Goal: Navigation & Orientation: Find specific page/section

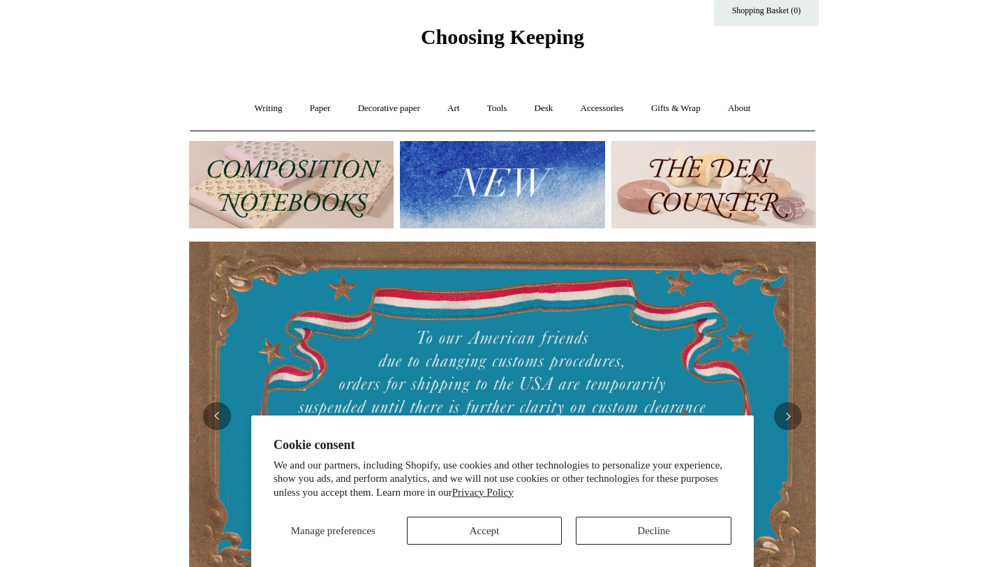
scroll to position [43, 0]
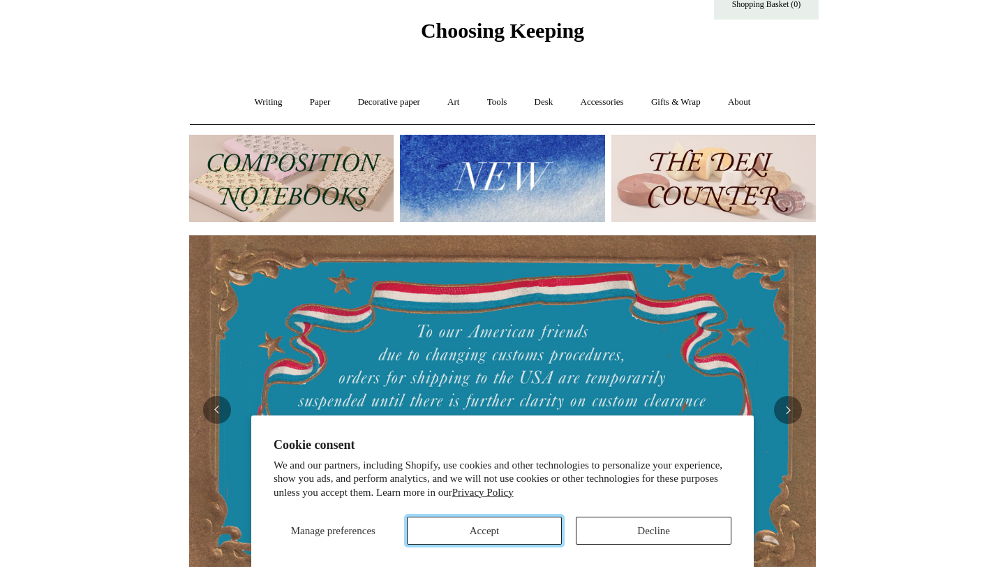
click at [498, 538] on button "Accept" at bounding box center [485, 531] width 156 height 28
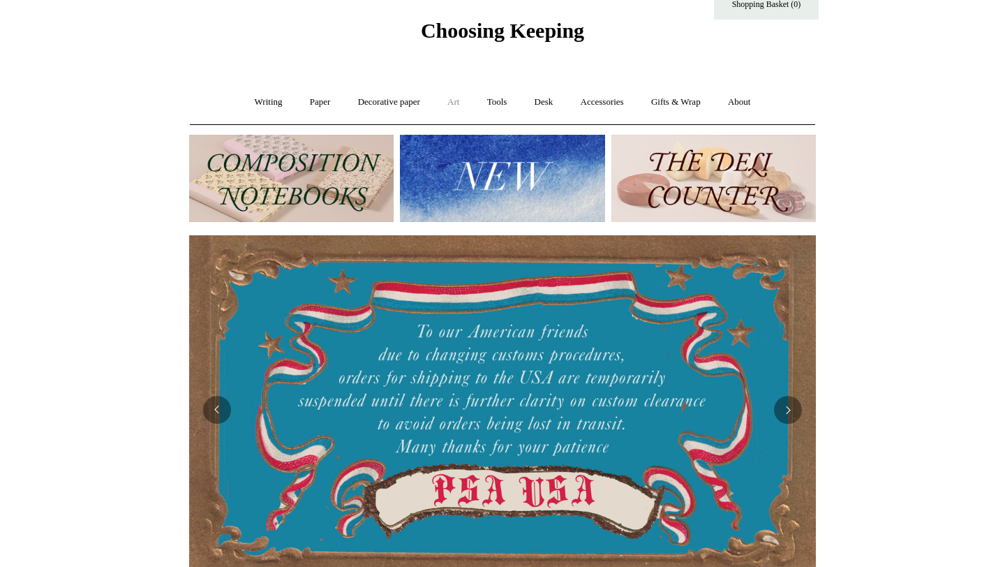
click at [454, 98] on link "Art +" at bounding box center [453, 102] width 37 height 37
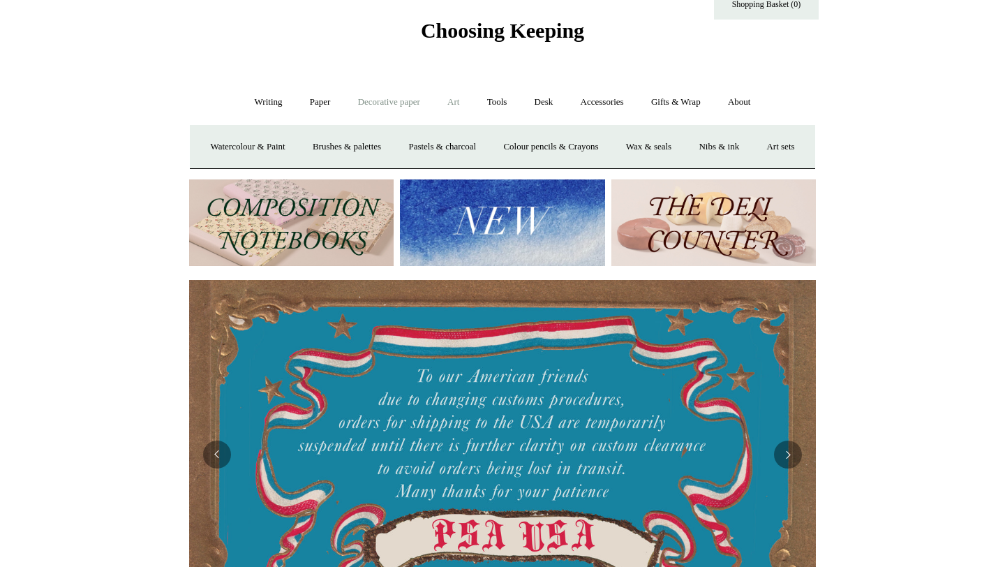
click at [354, 104] on link "Decorative paper +" at bounding box center [389, 102] width 87 height 37
click at [287, 148] on link "All" at bounding box center [290, 146] width 37 height 37
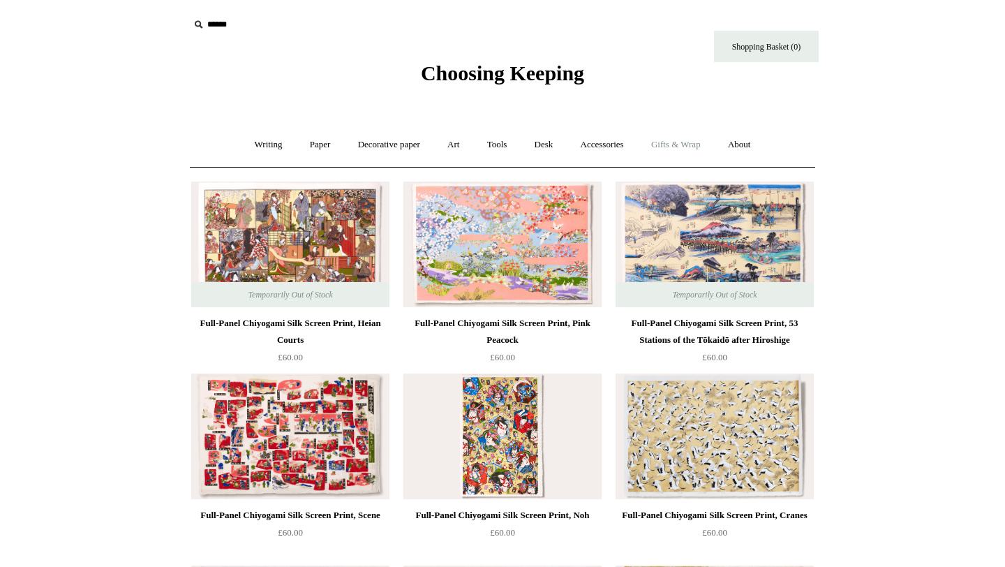
click at [695, 150] on link "Gifts & Wrap +" at bounding box center [676, 144] width 75 height 37
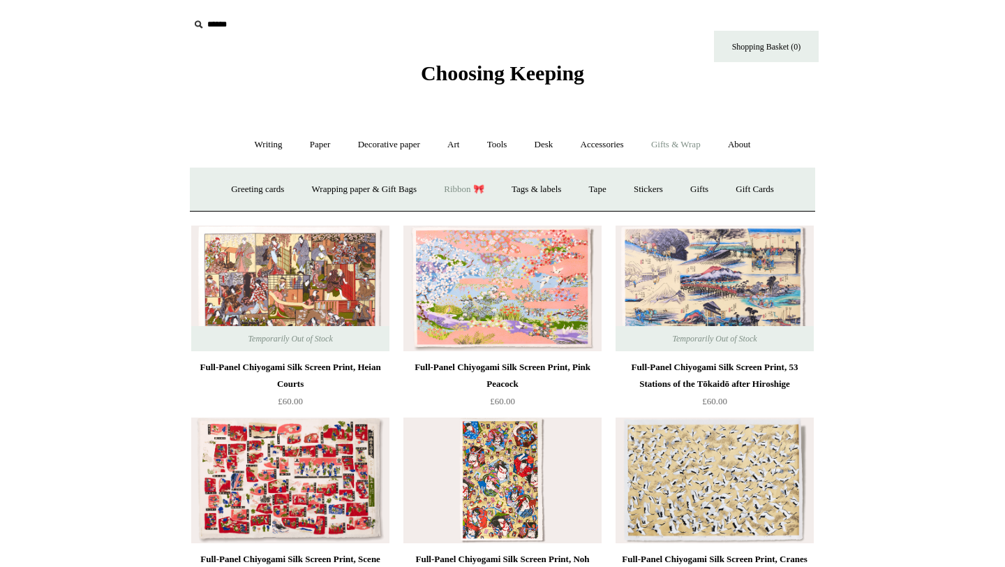
click at [474, 190] on link "Ribbon 🎀" at bounding box center [464, 189] width 66 height 37
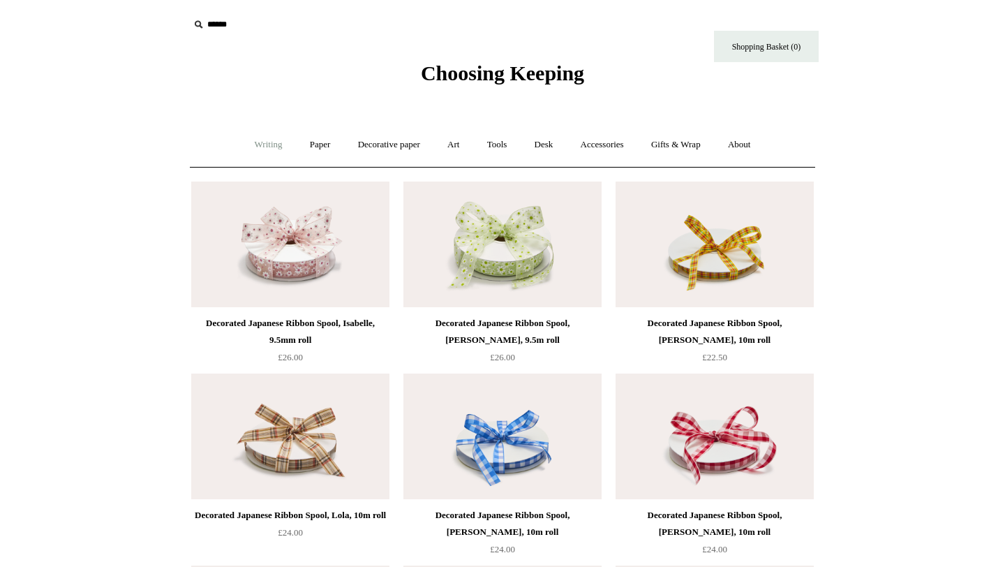
click at [260, 149] on link "Writing +" at bounding box center [268, 144] width 53 height 37
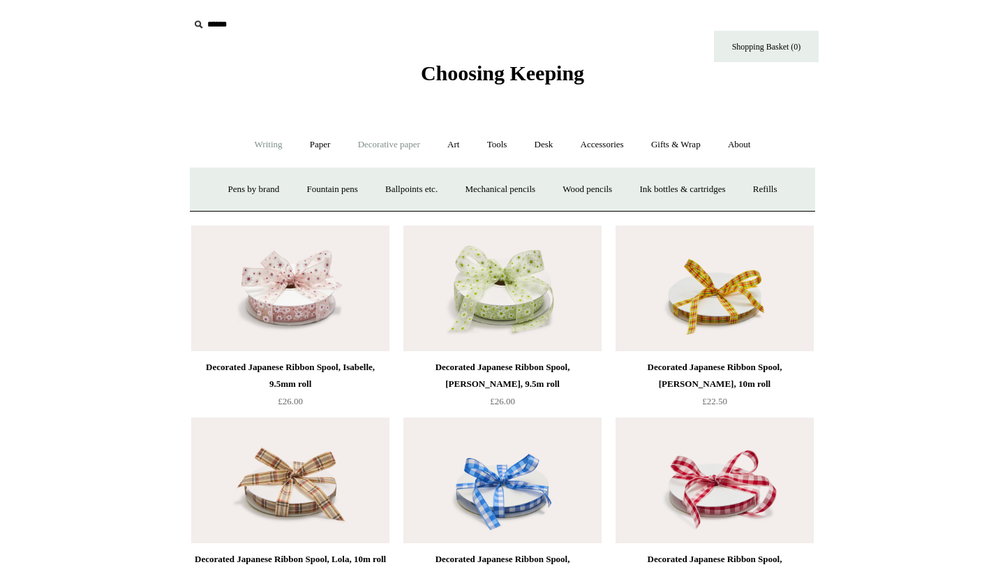
click at [362, 152] on link "Decorative paper +" at bounding box center [389, 144] width 87 height 37
click at [304, 151] on link "Paper +" at bounding box center [320, 144] width 46 height 37
click at [480, 195] on link "Sketchbooks +" at bounding box center [481, 189] width 71 height 37
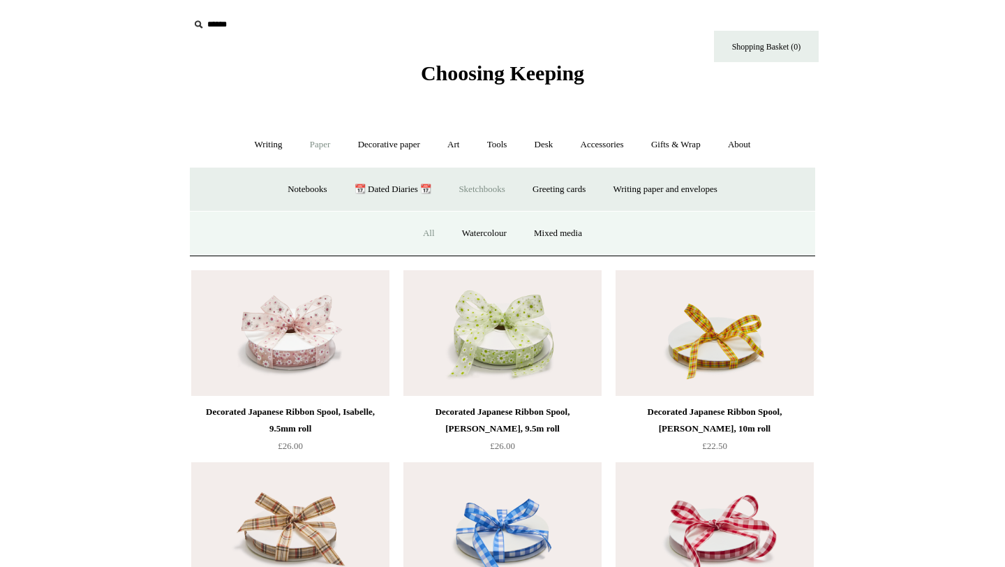
click at [434, 231] on link "All" at bounding box center [428, 233] width 37 height 37
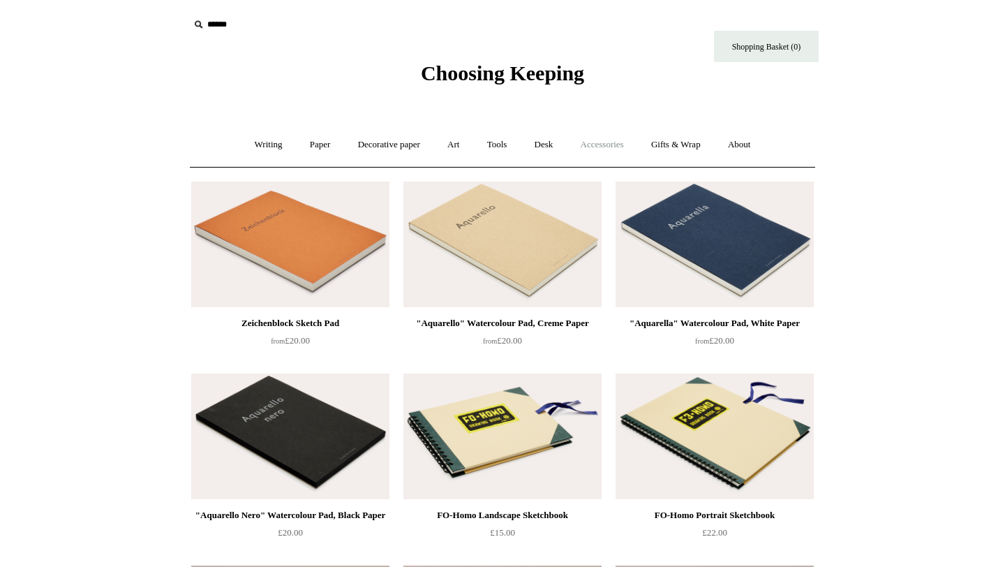
click at [621, 147] on link "Accessories +" at bounding box center [602, 144] width 68 height 37
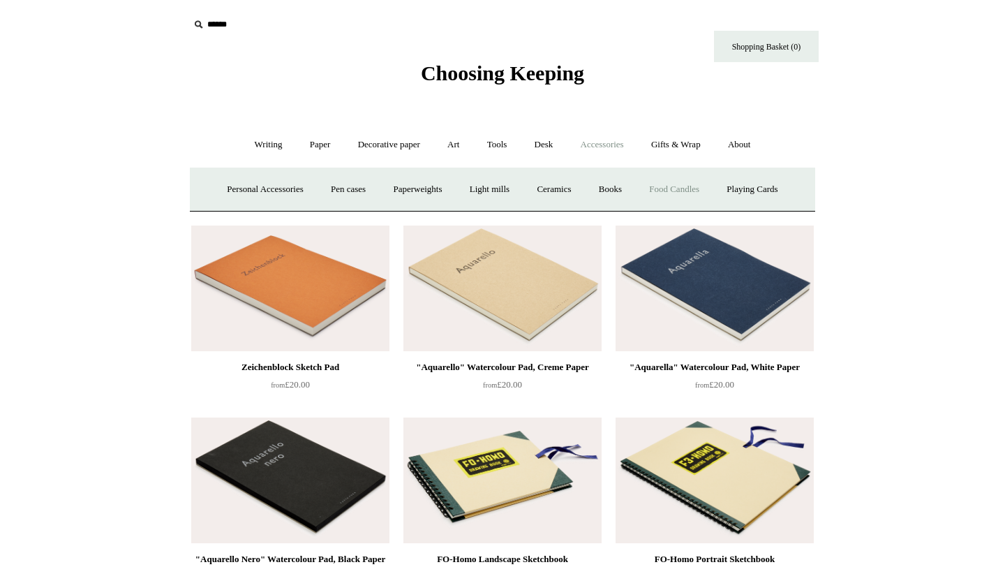
click at [689, 195] on link "Food Candles" at bounding box center [674, 189] width 75 height 37
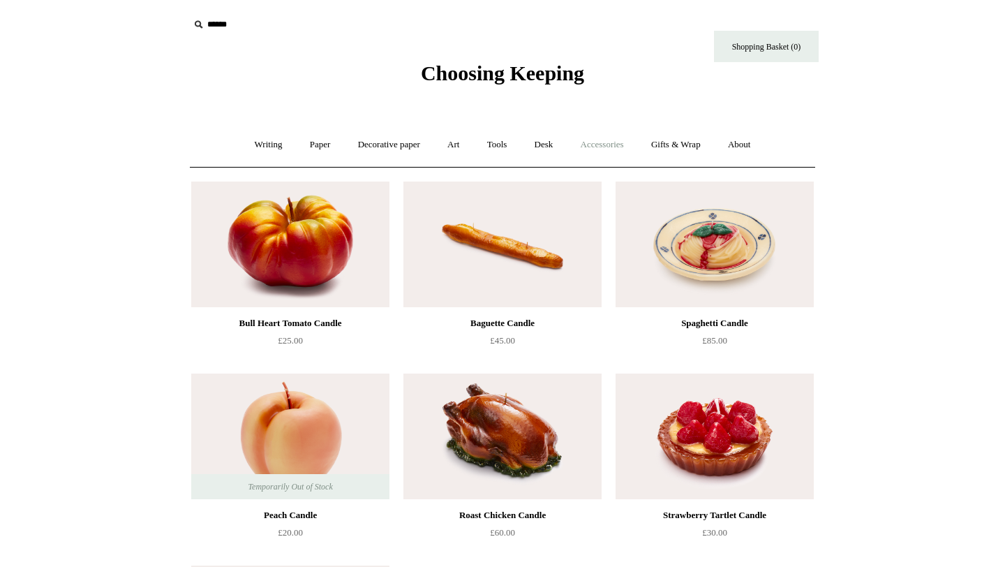
click at [616, 149] on link "Accessories +" at bounding box center [602, 144] width 68 height 37
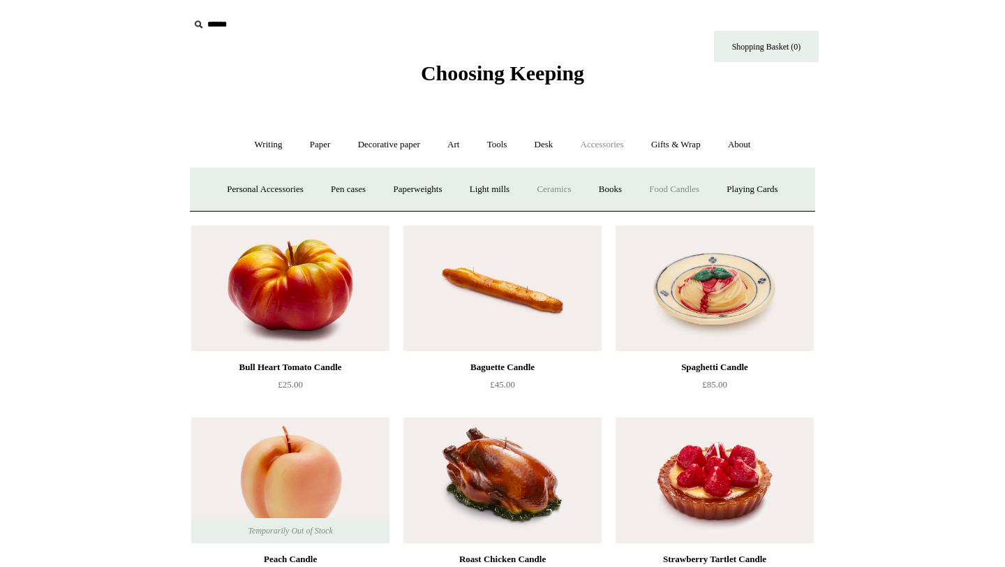
click at [554, 188] on link "Ceramics +" at bounding box center [553, 189] width 59 height 37
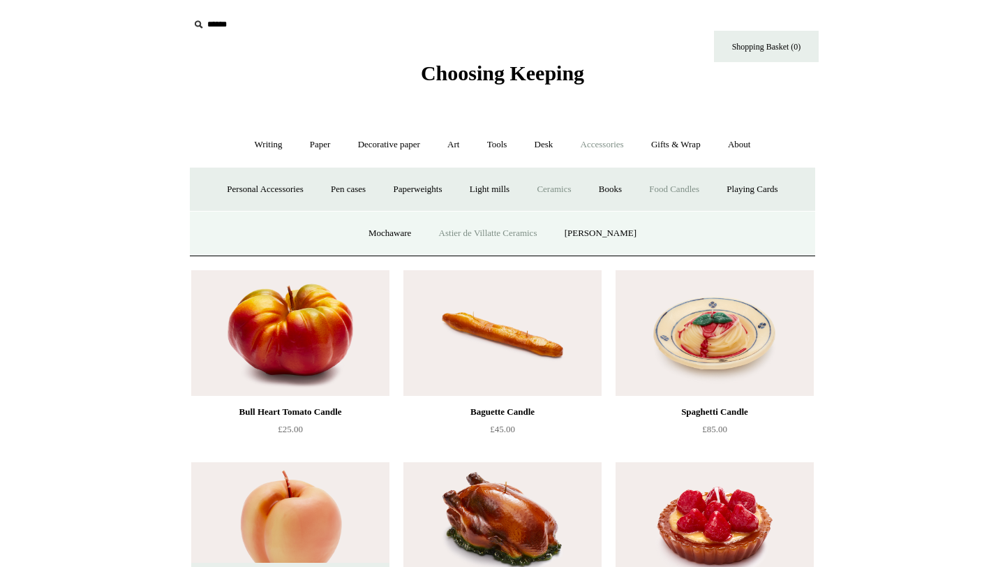
click at [498, 244] on link "Astier de Villatte Ceramics" at bounding box center [489, 233] width 124 height 37
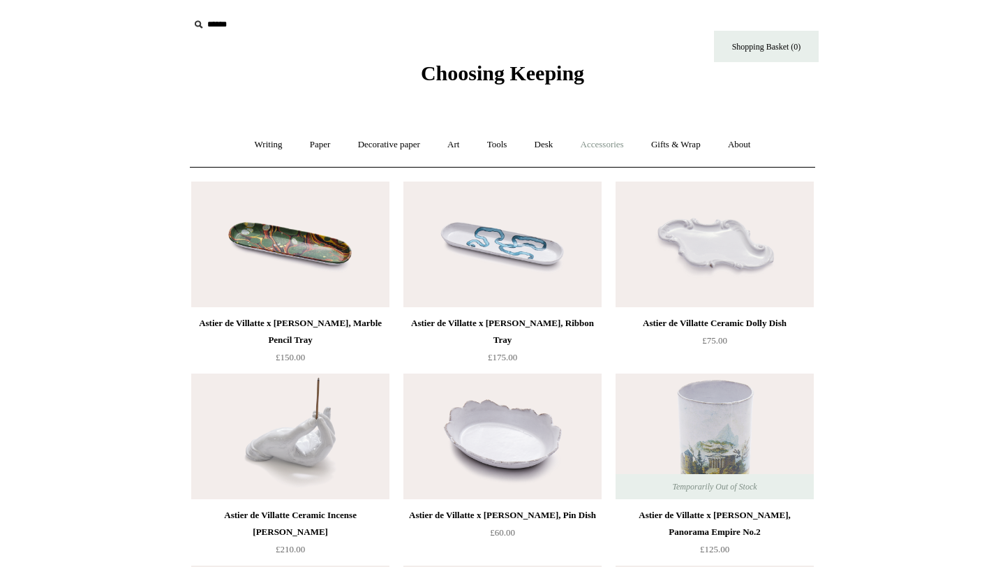
click at [602, 150] on link "Accessories +" at bounding box center [602, 144] width 68 height 37
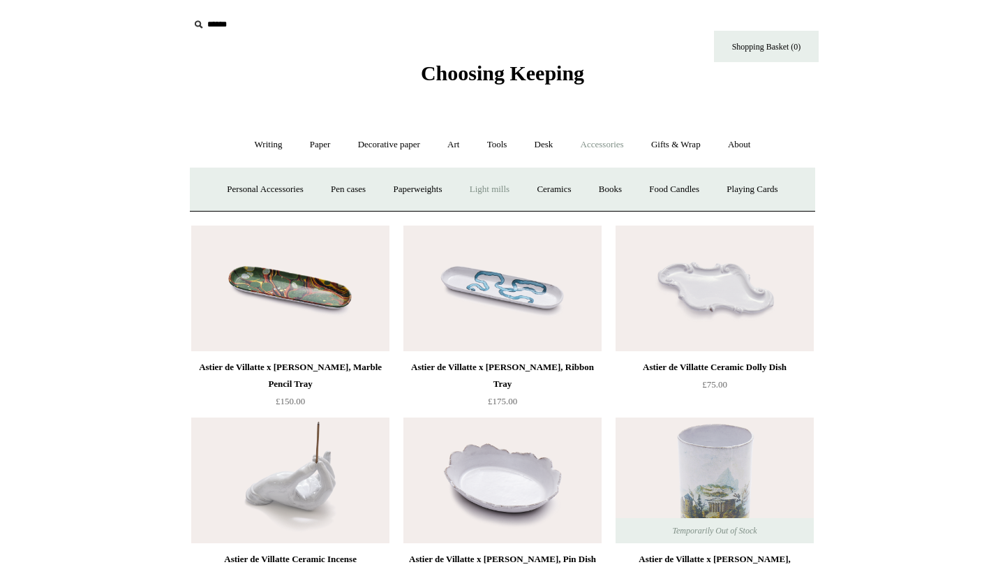
click at [485, 196] on link "Light mills" at bounding box center [489, 189] width 65 height 37
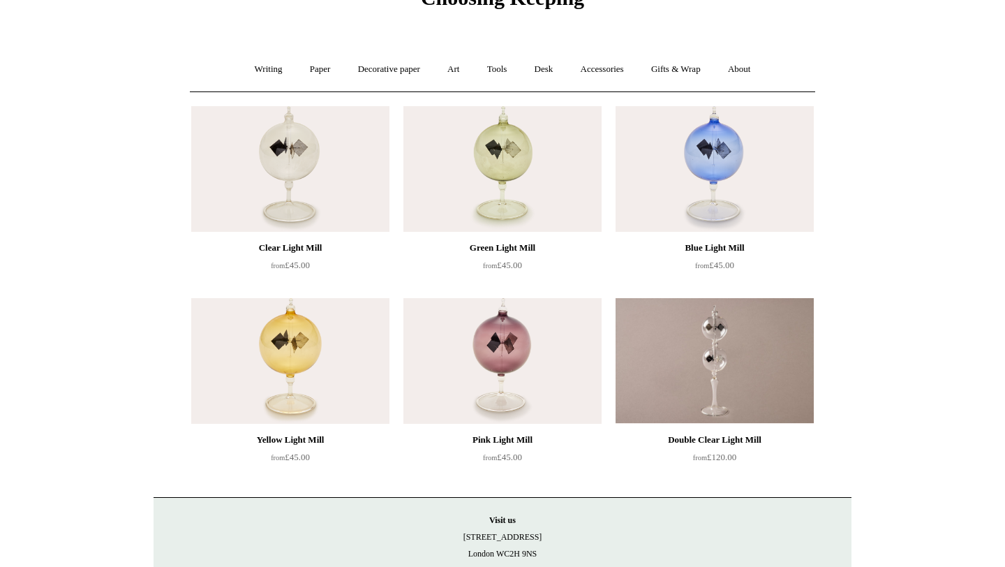
scroll to position [71, 0]
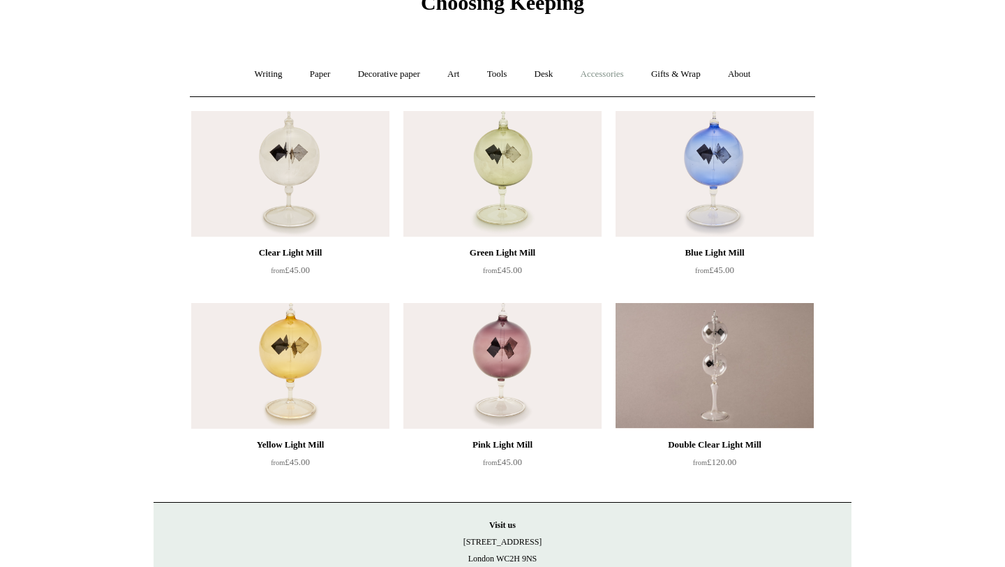
click at [605, 77] on link "Accessories +" at bounding box center [602, 74] width 68 height 37
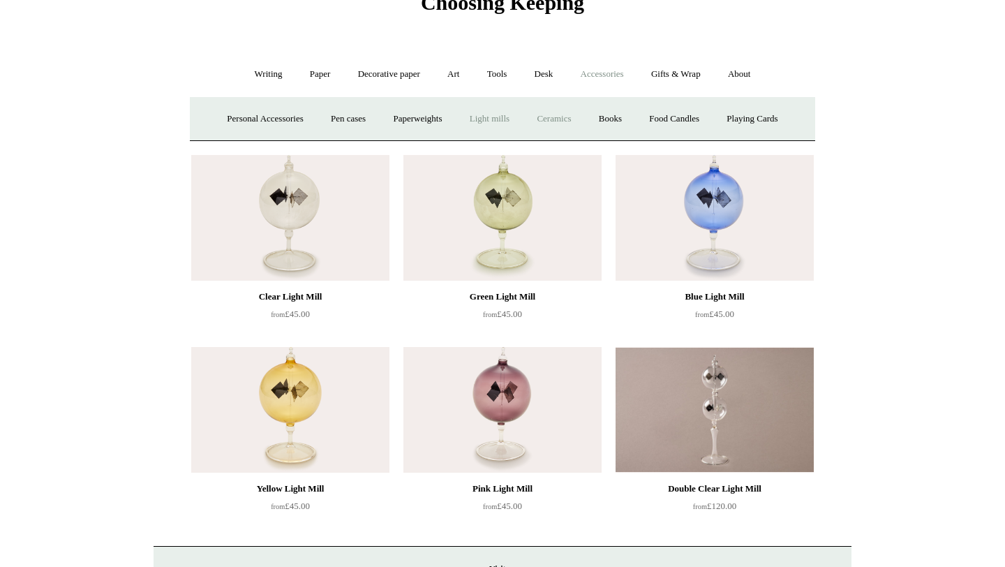
click at [557, 123] on link "Ceramics +" at bounding box center [553, 119] width 59 height 37
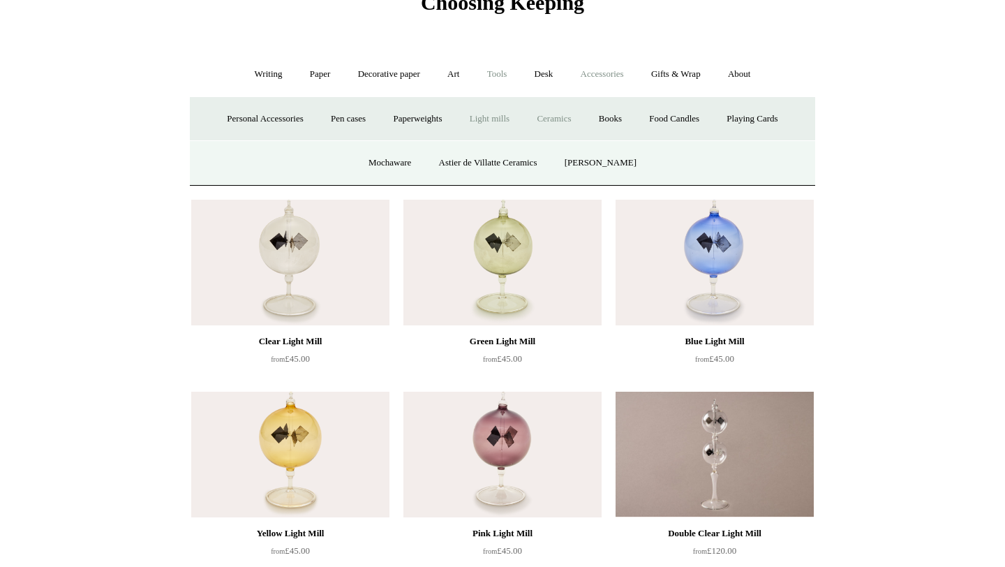
click at [491, 74] on link "Tools +" at bounding box center [497, 74] width 45 height 37
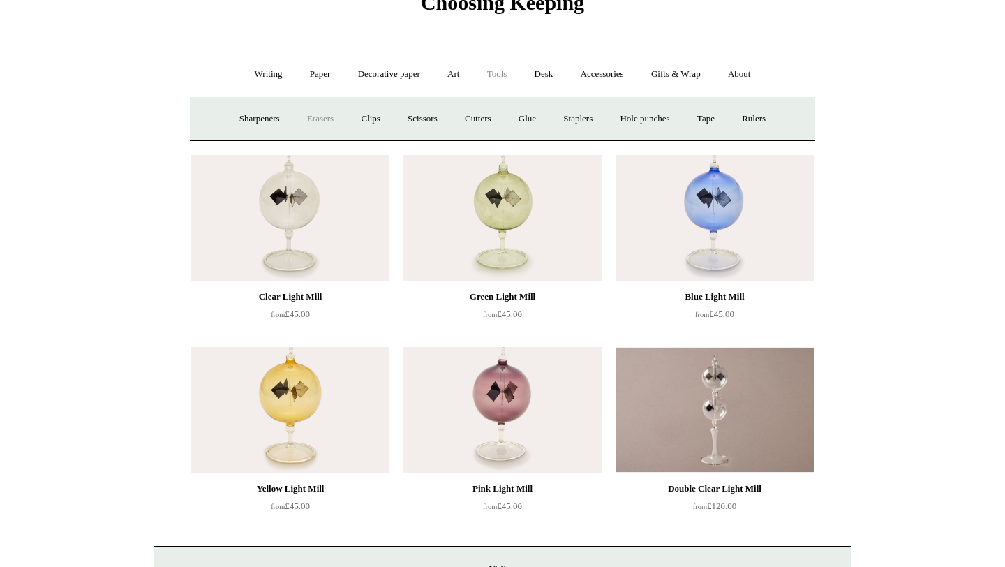
click at [313, 117] on link "Erasers" at bounding box center [321, 119] width 52 height 37
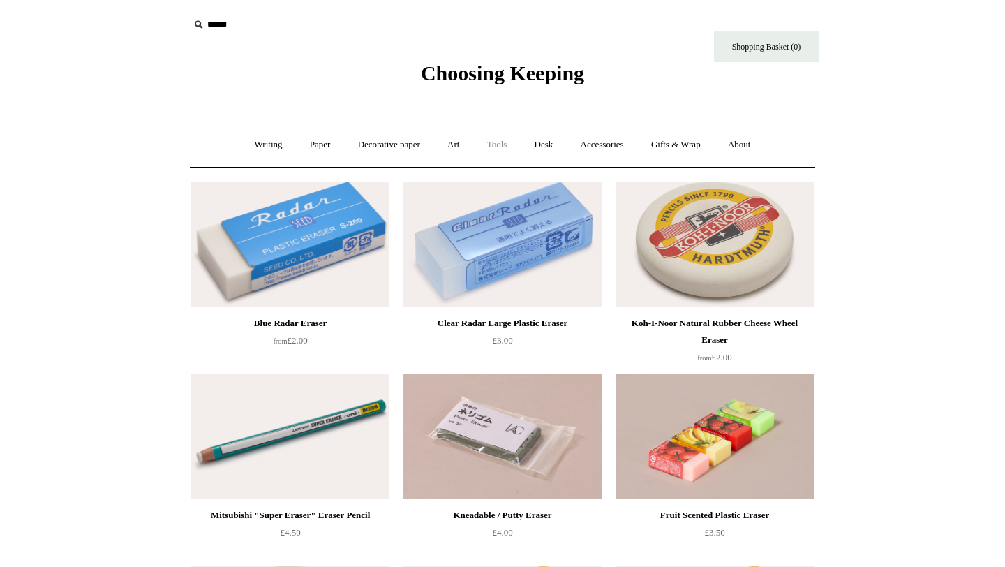
click at [505, 148] on link "Tools +" at bounding box center [497, 144] width 45 height 37
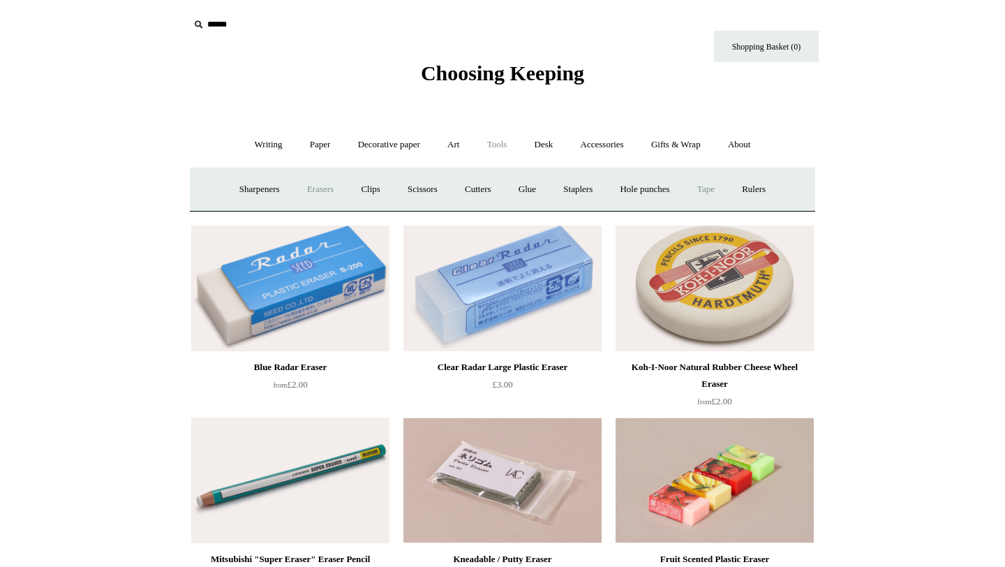
click at [718, 194] on link "Tape +" at bounding box center [706, 189] width 43 height 37
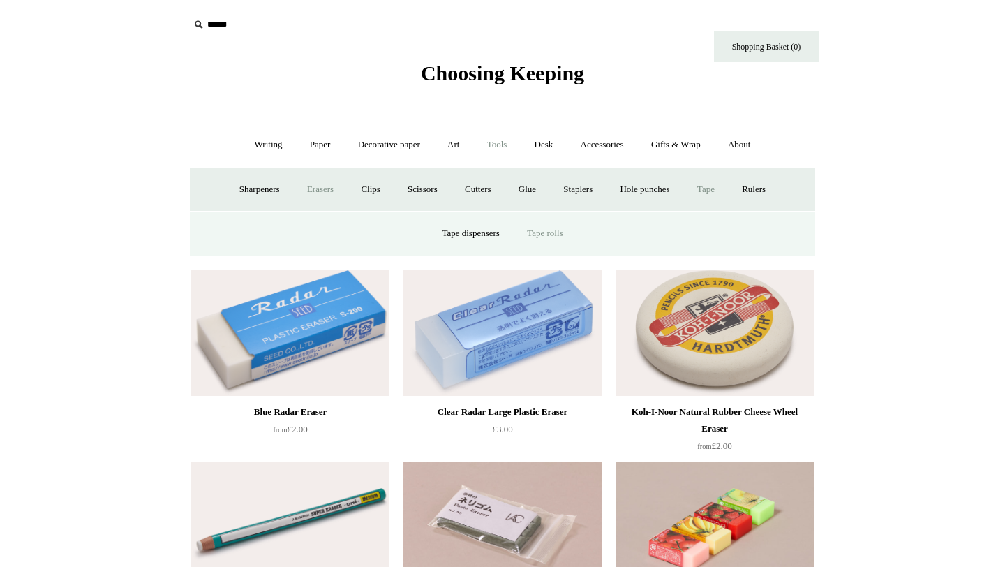
click at [555, 243] on link "Tape rolls" at bounding box center [544, 233] width 61 height 37
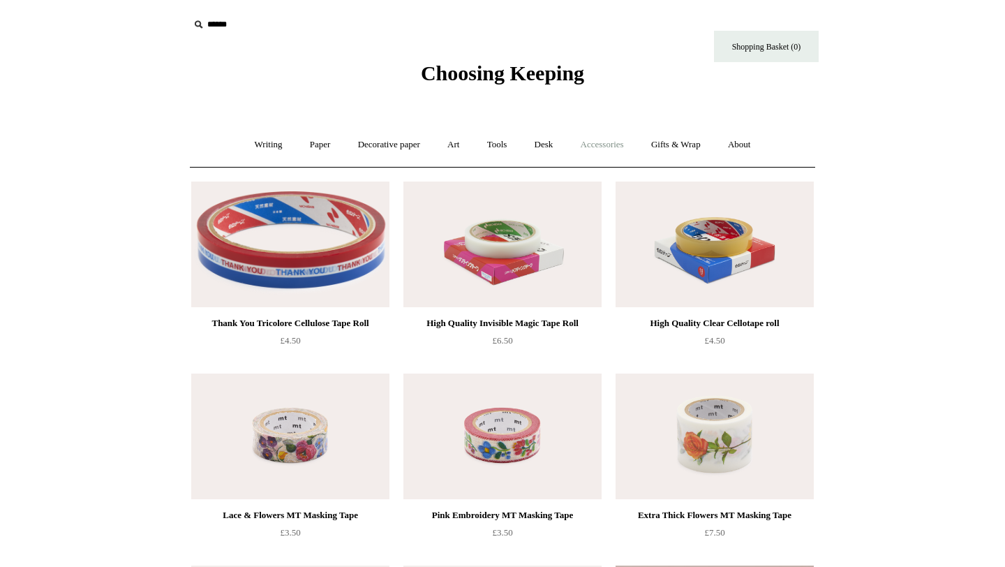
click at [623, 143] on link "Accessories +" at bounding box center [602, 144] width 68 height 37
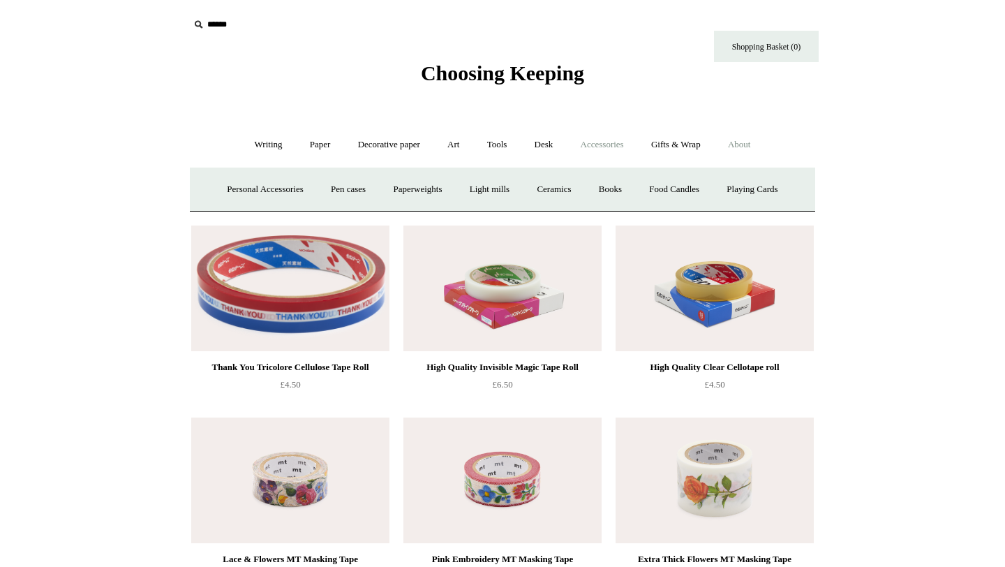
click at [753, 152] on link "About +" at bounding box center [740, 144] width 48 height 37
click at [448, 154] on link "Art +" at bounding box center [453, 144] width 37 height 37
click at [602, 191] on link "Colour pencils & Crayons" at bounding box center [551, 189] width 120 height 37
